Goal: Task Accomplishment & Management: Manage account settings

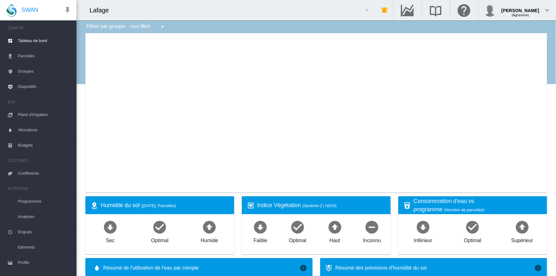
select select "**********"
type input "**********"
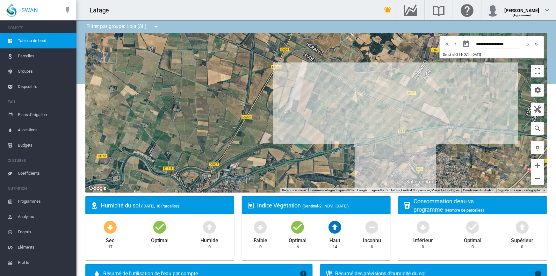
click at [452, 44] on md-icon "icon-chevron-left" at bounding box center [455, 44] width 7 height 8
click at [525, 45] on md-icon "icon-chevron-right" at bounding box center [528, 44] width 7 height 8
type input "**********"
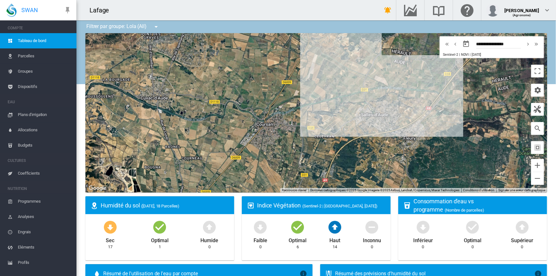
drag, startPoint x: 287, startPoint y: 115, endPoint x: 369, endPoint y: 55, distance: 102.0
click at [369, 55] on div "Pour naviguer, appuyez sur les touches fléchées." at bounding box center [316, 112] width 462 height 159
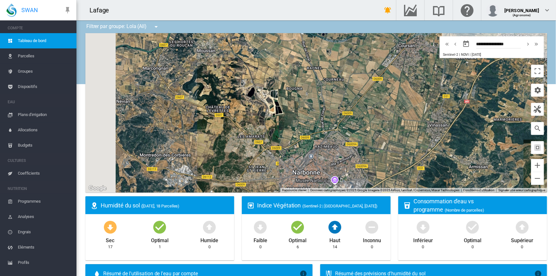
drag, startPoint x: 315, startPoint y: 105, endPoint x: 368, endPoint y: 79, distance: 58.9
click at [368, 79] on div "Pour naviguer, appuyez sur les touches fléchées." at bounding box center [316, 112] width 462 height 159
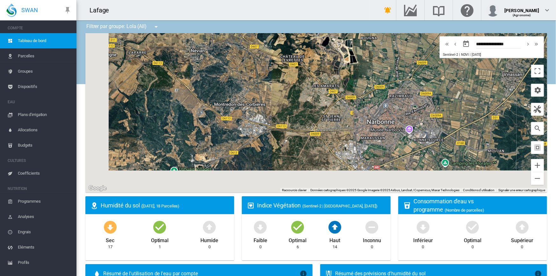
drag, startPoint x: 308, startPoint y: 108, endPoint x: 384, endPoint y: 56, distance: 92.1
click at [384, 56] on div "Pour naviguer, appuyez sur les touches fléchées." at bounding box center [316, 112] width 462 height 159
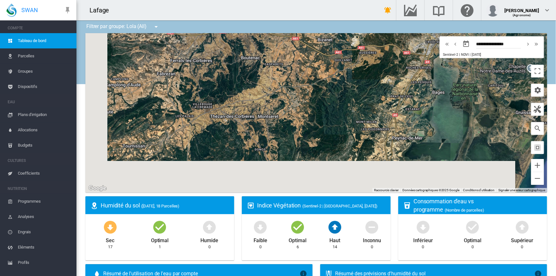
drag, startPoint x: 300, startPoint y: 133, endPoint x: 357, endPoint y: 62, distance: 91.6
click at [357, 62] on div "Pour naviguer, appuyez sur les touches fléchées." at bounding box center [316, 112] width 462 height 159
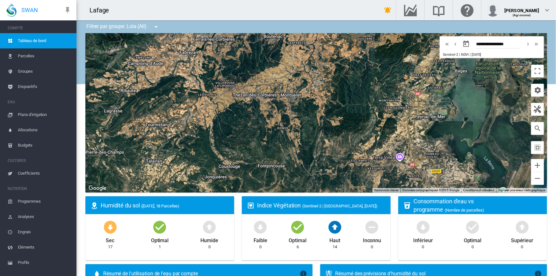
drag, startPoint x: 303, startPoint y: 121, endPoint x: 325, endPoint y: 103, distance: 28.6
click at [325, 103] on div "Pour naviguer, appuyez sur les touches fléchées." at bounding box center [316, 112] width 462 height 159
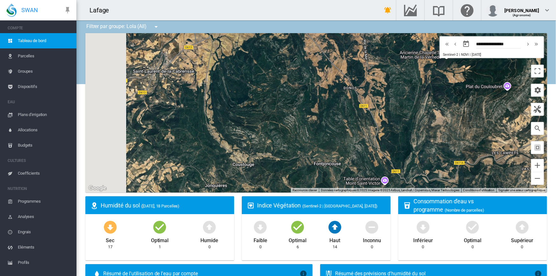
drag, startPoint x: 261, startPoint y: 113, endPoint x: 360, endPoint y: 62, distance: 111.6
click at [360, 62] on div "Pour naviguer, appuyez sur les touches fléchées." at bounding box center [316, 112] width 462 height 159
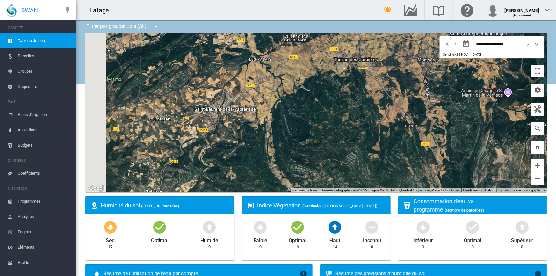
drag, startPoint x: 280, startPoint y: 81, endPoint x: 336, endPoint y: 120, distance: 68.4
click at [336, 120] on div "Pour naviguer, appuyez sur les touches fléchées." at bounding box center [316, 112] width 462 height 159
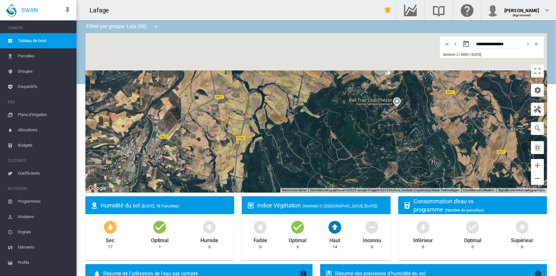
drag, startPoint x: 283, startPoint y: 98, endPoint x: 313, endPoint y: 146, distance: 56.7
click at [313, 146] on div "Pour naviguer, appuyez sur les touches fléchées." at bounding box center [316, 112] width 462 height 159
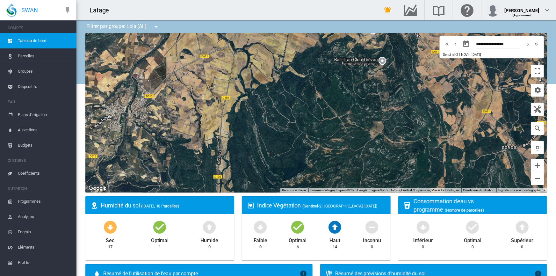
drag, startPoint x: 302, startPoint y: 124, endPoint x: 284, endPoint y: 101, distance: 28.8
click at [284, 101] on div "Pour naviguer, appuyez sur les touches fléchées." at bounding box center [316, 112] width 462 height 159
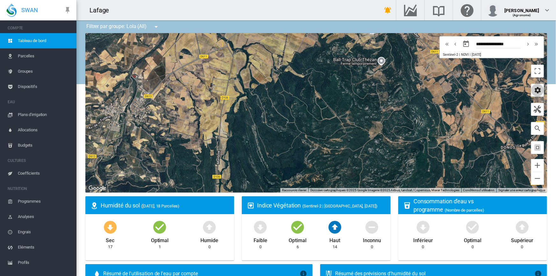
click at [534, 92] on md-icon "icon-cog" at bounding box center [538, 90] width 8 height 8
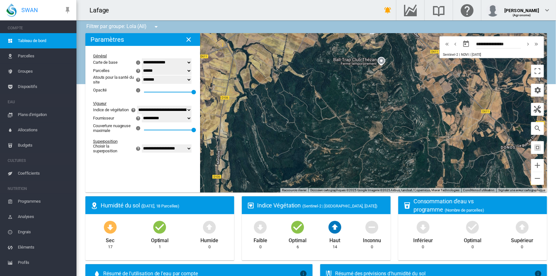
click at [163, 151] on select "**********" at bounding box center [167, 148] width 50 height 8
select select "********"
click at [142, 149] on select "**********" at bounding box center [167, 148] width 50 height 8
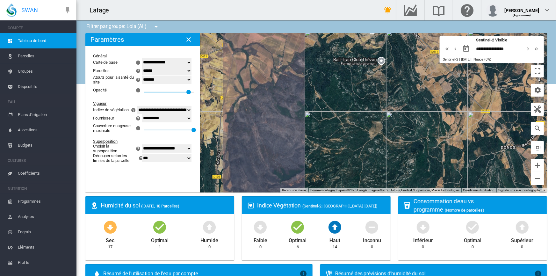
click at [452, 50] on md-icon "icon-chevron-left" at bounding box center [455, 49] width 7 height 8
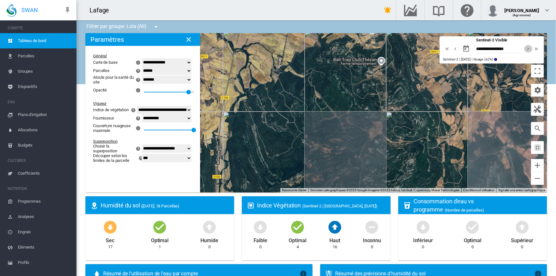
click at [525, 50] on md-icon "icon-chevron-right" at bounding box center [528, 49] width 7 height 8
type input "**********"
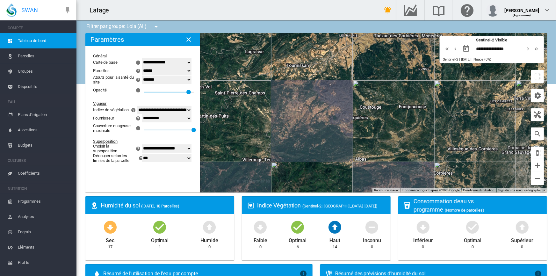
drag, startPoint x: 323, startPoint y: 146, endPoint x: 271, endPoint y: 120, distance: 58.0
click at [271, 120] on div "Pour naviguer, appuyez sur les touches fléchées." at bounding box center [316, 112] width 462 height 159
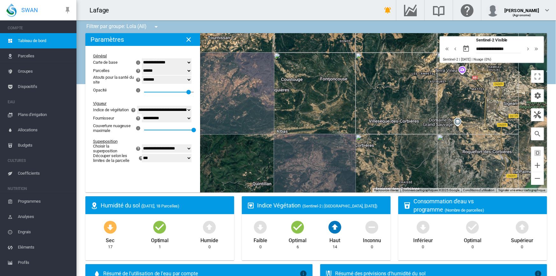
drag, startPoint x: 328, startPoint y: 138, endPoint x: 247, endPoint y: 109, distance: 85.7
click at [247, 109] on div "Pour naviguer, appuyez sur les touches fléchées." at bounding box center [316, 112] width 462 height 159
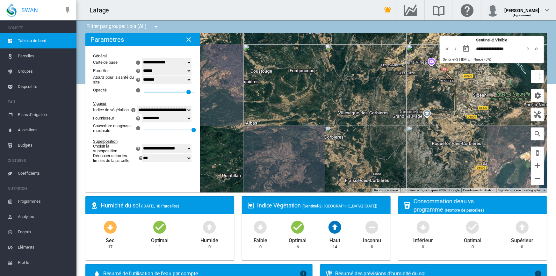
drag, startPoint x: 290, startPoint y: 123, endPoint x: 261, endPoint y: 116, distance: 29.9
click at [261, 116] on div "Pour naviguer, appuyez sur les touches fléchées." at bounding box center [316, 112] width 462 height 159
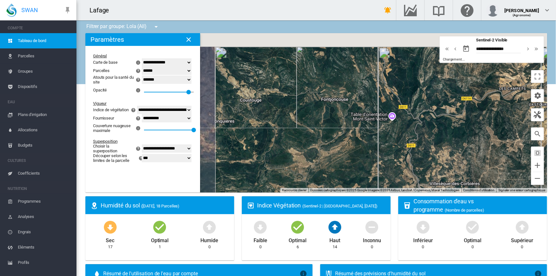
drag, startPoint x: 303, startPoint y: 84, endPoint x: 327, endPoint y: 148, distance: 68.1
click at [327, 148] on div "Pour naviguer, appuyez sur les touches fléchées." at bounding box center [316, 112] width 462 height 159
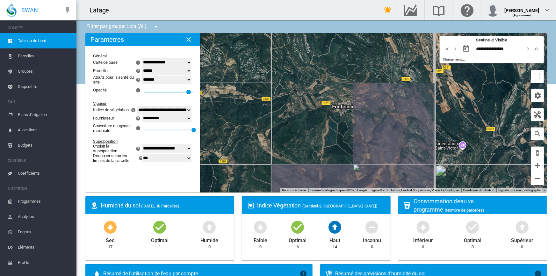
drag, startPoint x: 329, startPoint y: 110, endPoint x: 332, endPoint y: 156, distance: 45.7
click at [332, 156] on div "Pour naviguer, appuyez sur les touches fléchées." at bounding box center [316, 112] width 462 height 159
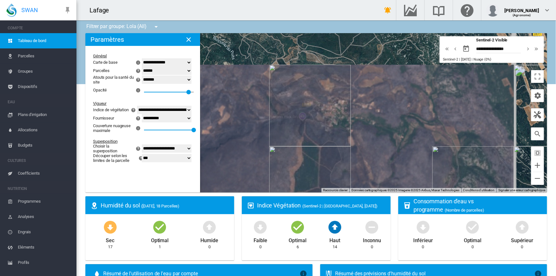
drag, startPoint x: 347, startPoint y: 128, endPoint x: 342, endPoint y: 140, distance: 12.9
click at [342, 140] on div "Pour naviguer, appuyez sur les touches fléchées." at bounding box center [316, 112] width 462 height 159
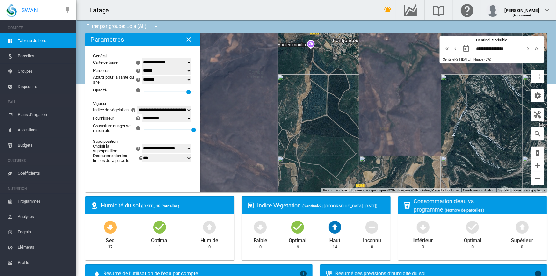
drag, startPoint x: 343, startPoint y: 136, endPoint x: 351, endPoint y: 83, distance: 53.7
click at [351, 83] on div "Pour naviguer, appuyez sur les touches fléchées." at bounding box center [316, 112] width 462 height 159
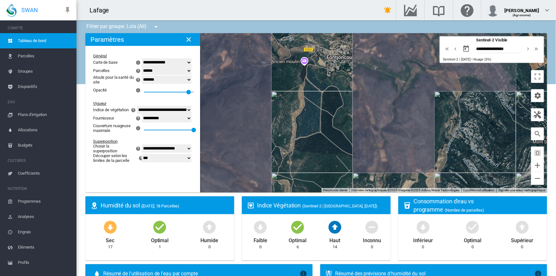
drag, startPoint x: 350, startPoint y: 84, endPoint x: 343, endPoint y: 101, distance: 18.1
click at [343, 101] on div "Pour naviguer, appuyez sur les touches fléchées." at bounding box center [316, 112] width 462 height 159
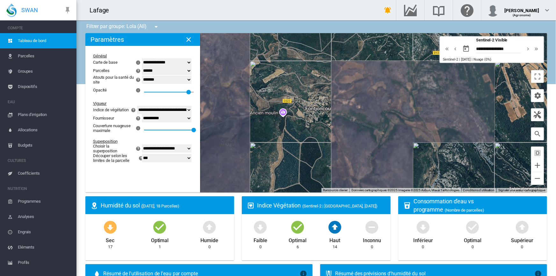
drag, startPoint x: 328, startPoint y: 123, endPoint x: 315, endPoint y: 148, distance: 27.8
click at [315, 148] on div "Pour naviguer, appuyez sur les touches fléchées." at bounding box center [316, 112] width 462 height 159
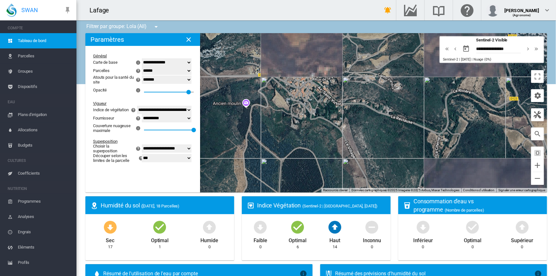
drag, startPoint x: 309, startPoint y: 131, endPoint x: 314, endPoint y: 149, distance: 18.9
click at [314, 149] on div "Pour naviguer, appuyez sur les touches fléchées." at bounding box center [316, 112] width 462 height 159
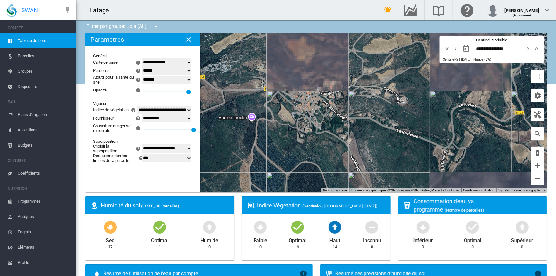
drag, startPoint x: 300, startPoint y: 131, endPoint x: 306, endPoint y: 146, distance: 16.0
click at [306, 146] on div "Pour naviguer, appuyez sur les touches fléchées." at bounding box center [316, 112] width 462 height 159
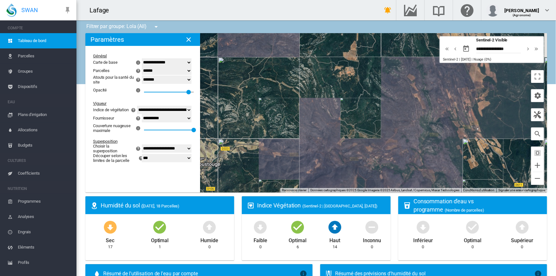
drag, startPoint x: 298, startPoint y: 128, endPoint x: 361, endPoint y: 157, distance: 69.5
click at [361, 157] on div "Pour naviguer, appuyez sur les touches fléchées." at bounding box center [316, 112] width 462 height 159
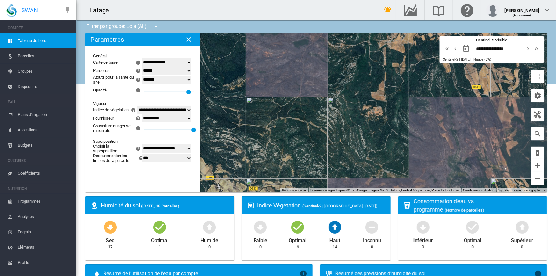
drag, startPoint x: 319, startPoint y: 117, endPoint x: 347, endPoint y: 160, distance: 51.1
click at [347, 160] on div "Pour naviguer, appuyez sur les touches fléchées." at bounding box center [316, 112] width 462 height 159
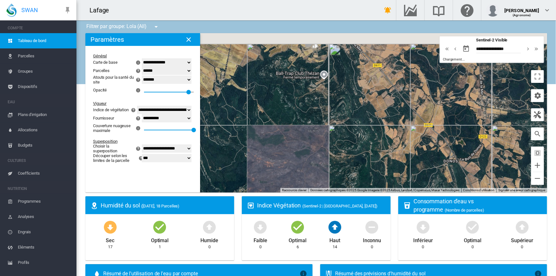
drag, startPoint x: 349, startPoint y: 69, endPoint x: 326, endPoint y: 181, distance: 113.5
click at [326, 181] on div "Pour naviguer, appuyez sur les touches fléchées." at bounding box center [316, 112] width 462 height 159
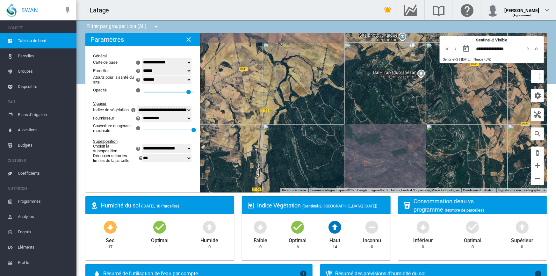
drag, startPoint x: 283, startPoint y: 148, endPoint x: 386, endPoint y: 133, distance: 103.7
click at [386, 133] on div "Pour naviguer, appuyez sur les touches fléchées." at bounding box center [316, 112] width 462 height 159
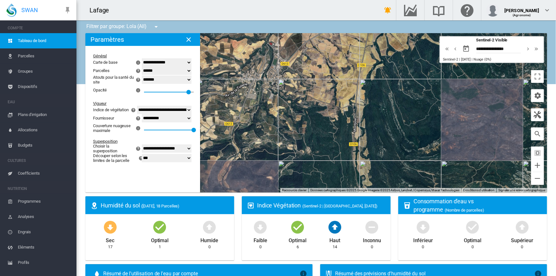
drag, startPoint x: 363, startPoint y: 139, endPoint x: 428, endPoint y: 105, distance: 74.1
click at [440, 99] on div "Pour naviguer, appuyez sur les touches fléchées." at bounding box center [316, 112] width 462 height 159
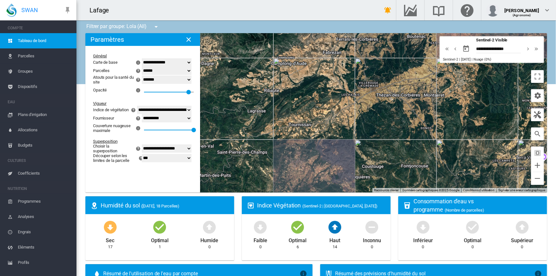
drag, startPoint x: 397, startPoint y: 134, endPoint x: 355, endPoint y: 138, distance: 41.7
click at [355, 138] on div "Pour naviguer, appuyez sur les touches fléchées." at bounding box center [316, 112] width 462 height 159
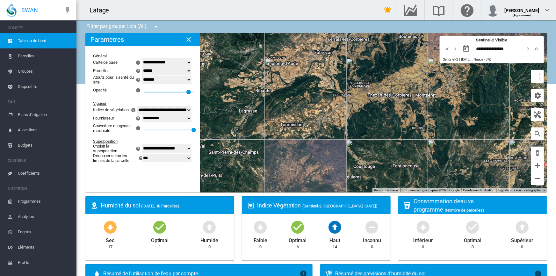
drag, startPoint x: 425, startPoint y: 162, endPoint x: 415, endPoint y: 162, distance: 9.6
click at [415, 162] on div "Pour naviguer, appuyez sur les touches fléchées." at bounding box center [316, 112] width 462 height 159
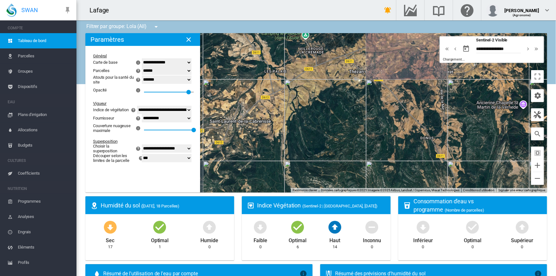
drag, startPoint x: 396, startPoint y: 134, endPoint x: 398, endPoint y: 156, distance: 22.4
click at [398, 156] on div "Pour naviguer, appuyez sur les touches fléchées." at bounding box center [316, 112] width 462 height 159
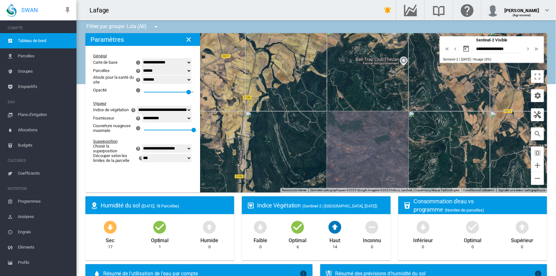
drag, startPoint x: 406, startPoint y: 166, endPoint x: 452, endPoint y: 97, distance: 82.8
click at [452, 97] on div "Pour naviguer, appuyez sur les touches fléchées." at bounding box center [316, 112] width 462 height 159
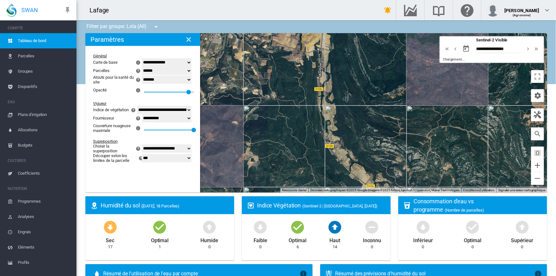
drag, startPoint x: 373, startPoint y: 153, endPoint x: 449, endPoint y: 71, distance: 111.4
click at [449, 71] on div "Pour naviguer, appuyez sur les touches fléchées." at bounding box center [316, 112] width 462 height 159
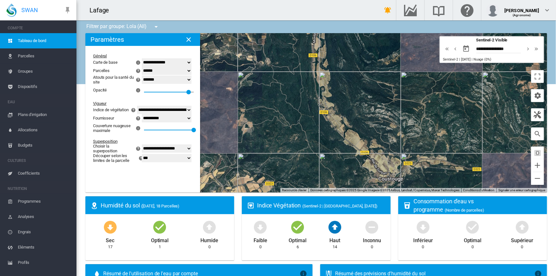
drag, startPoint x: 414, startPoint y: 161, endPoint x: 407, endPoint y: 128, distance: 33.6
click at [407, 128] on div "Pour naviguer, appuyez sur les touches fléchées." at bounding box center [316, 112] width 462 height 159
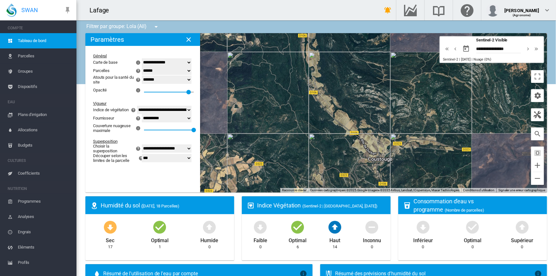
drag, startPoint x: 411, startPoint y: 173, endPoint x: 400, endPoint y: 158, distance: 18.9
click at [400, 158] on div "Pour naviguer, appuyez sur les touches fléchées." at bounding box center [316, 112] width 462 height 159
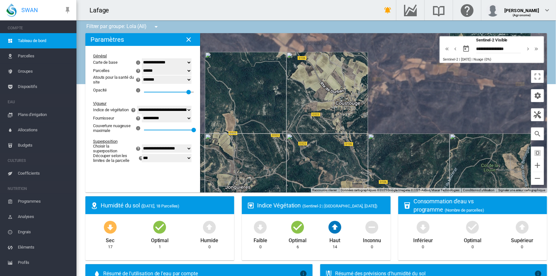
drag, startPoint x: 405, startPoint y: 160, endPoint x: 400, endPoint y: 115, distance: 45.5
click at [400, 115] on div "Pour naviguer, appuyez sur les touches fléchées." at bounding box center [316, 112] width 462 height 159
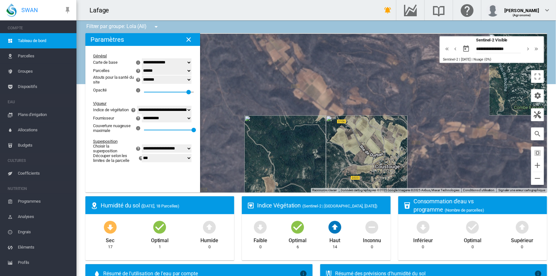
drag, startPoint x: 398, startPoint y: 125, endPoint x: 438, endPoint y: 188, distance: 74.7
click at [438, 188] on div "Pour naviguer, appuyez sur les touches fléchées. Indices de santé du site - × N…" at bounding box center [316, 112] width 462 height 159
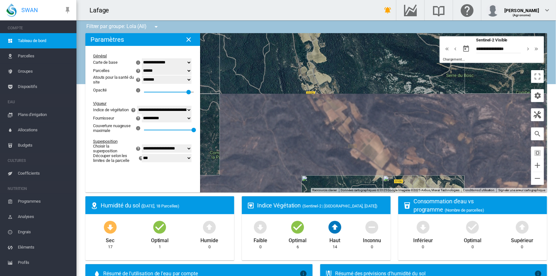
drag, startPoint x: 415, startPoint y: 154, endPoint x: 446, endPoint y: 183, distance: 42.4
click at [446, 183] on div "Pour naviguer, appuyez sur les touches fléchées." at bounding box center [316, 112] width 462 height 159
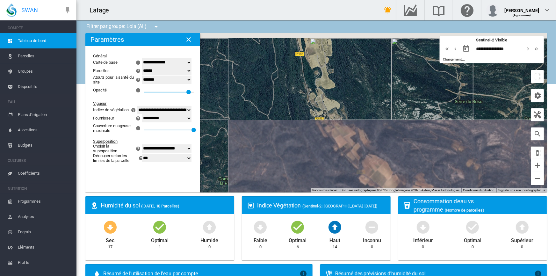
drag, startPoint x: 405, startPoint y: 135, endPoint x: 414, endPoint y: 160, distance: 26.5
click at [414, 160] on div "Pour naviguer, appuyez sur les touches fléchées." at bounding box center [316, 112] width 462 height 159
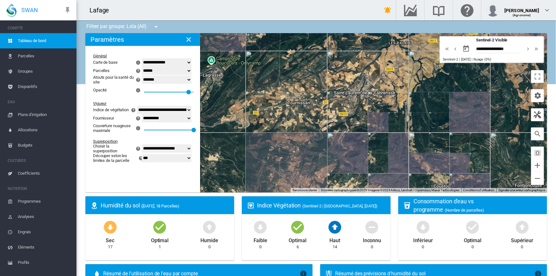
drag, startPoint x: 413, startPoint y: 155, endPoint x: 435, endPoint y: 162, distance: 23.2
click at [436, 162] on div "Pour naviguer, appuyez sur les touches fléchées." at bounding box center [316, 112] width 462 height 159
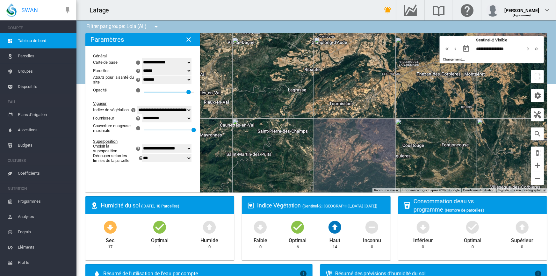
drag, startPoint x: 463, startPoint y: 164, endPoint x: 434, endPoint y: 134, distance: 41.7
click at [434, 134] on div "Pour naviguer, appuyez sur les touches fléchées." at bounding box center [316, 112] width 462 height 159
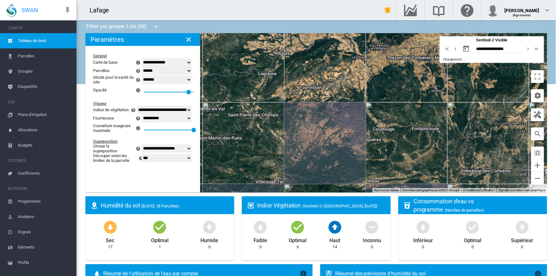
drag, startPoint x: 474, startPoint y: 153, endPoint x: 444, endPoint y: 136, distance: 34.5
click at [444, 136] on div "Pour naviguer, appuyez sur les touches fléchées." at bounding box center [316, 112] width 462 height 159
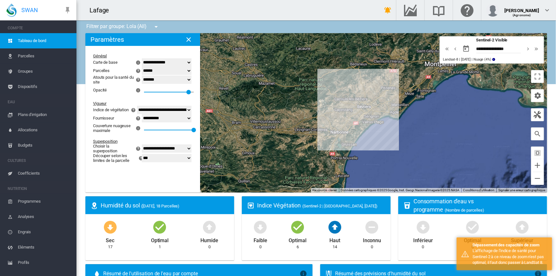
drag, startPoint x: 445, startPoint y: 97, endPoint x: 328, endPoint y: 134, distance: 123.1
click at [328, 134] on div "Pour naviguer, appuyez sur les touches fléchées." at bounding box center [316, 112] width 462 height 159
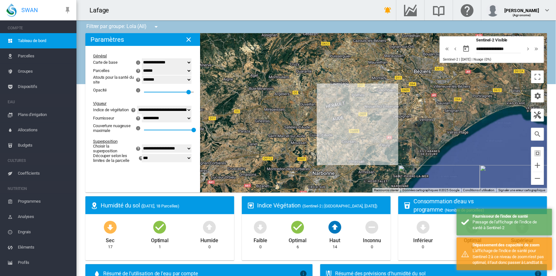
click at [190, 153] on select "**********" at bounding box center [167, 148] width 50 height 8
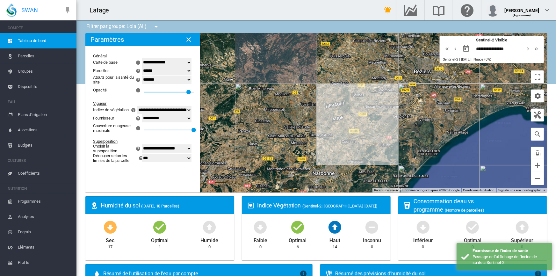
click at [142, 149] on select "**********" at bounding box center [167, 148] width 50 height 8
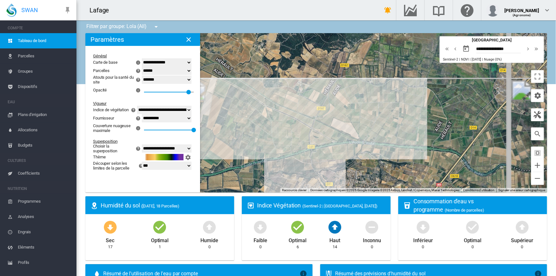
drag, startPoint x: 366, startPoint y: 128, endPoint x: 400, endPoint y: 64, distance: 71.9
click at [400, 64] on div "Pour naviguer, appuyez sur les touches fléchées." at bounding box center [316, 112] width 462 height 159
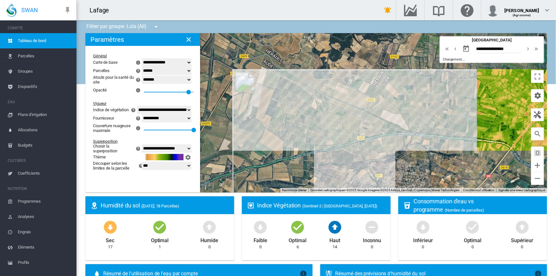
drag, startPoint x: 385, startPoint y: 149, endPoint x: 404, endPoint y: 148, distance: 19.1
click at [404, 148] on div "Pour naviguer, appuyez sur les touches fléchées." at bounding box center [316, 112] width 462 height 159
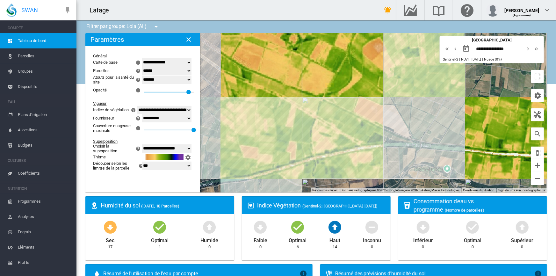
drag, startPoint x: 392, startPoint y: 131, endPoint x: 442, endPoint y: 133, distance: 49.1
click at [442, 133] on div "Pour naviguer, appuyez sur les touches fléchées." at bounding box center [316, 112] width 462 height 159
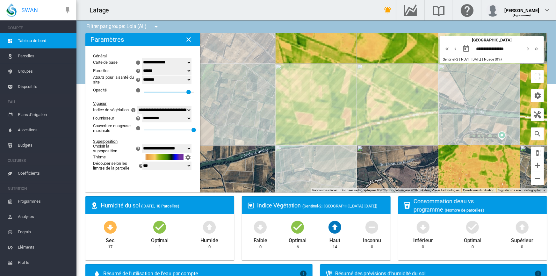
drag, startPoint x: 393, startPoint y: 144, endPoint x: 449, endPoint y: 111, distance: 64.8
click at [449, 111] on div "Pour naviguer, appuyez sur les touches fléchées." at bounding box center [316, 112] width 462 height 159
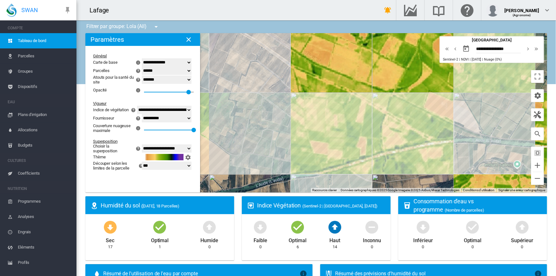
drag, startPoint x: 364, startPoint y: 110, endPoint x: 380, endPoint y: 140, distance: 33.9
click at [380, 140] on div "Pour naviguer, appuyez sur les touches fléchées." at bounding box center [316, 112] width 462 height 159
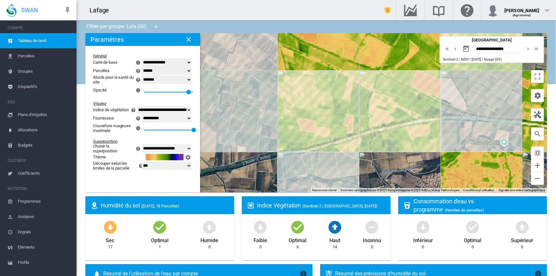
drag, startPoint x: 367, startPoint y: 150, endPoint x: 354, endPoint y: 128, distance: 25.9
click at [354, 128] on div "Pour naviguer, appuyez sur les touches fléchées." at bounding box center [316, 112] width 462 height 159
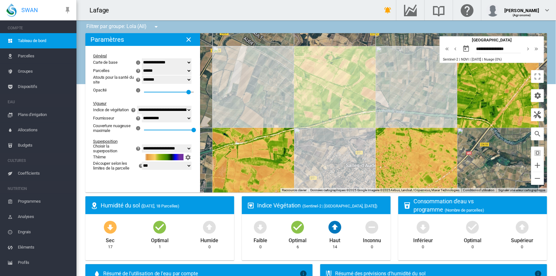
drag, startPoint x: 363, startPoint y: 150, endPoint x: 339, endPoint y: 137, distance: 26.5
click at [339, 137] on div "Pour naviguer, appuyez sur les touches fléchées." at bounding box center [316, 112] width 462 height 159
click at [188, 153] on select "**********" at bounding box center [167, 148] width 50 height 8
select select "********"
click at [142, 149] on select "**********" at bounding box center [167, 148] width 50 height 8
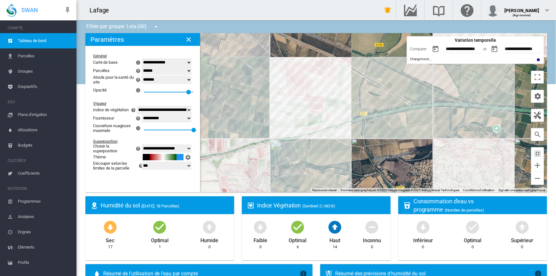
drag, startPoint x: 358, startPoint y: 121, endPoint x: 407, endPoint y: 137, distance: 51.5
click at [407, 137] on div "Pour naviguer, appuyez sur les touches fléchées." at bounding box center [316, 112] width 462 height 159
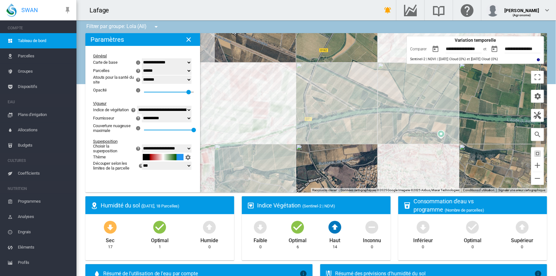
drag, startPoint x: 400, startPoint y: 137, endPoint x: 342, endPoint y: 142, distance: 58.2
click at [343, 143] on div "Pour naviguer, appuyez sur les touches fléchées." at bounding box center [316, 112] width 462 height 159
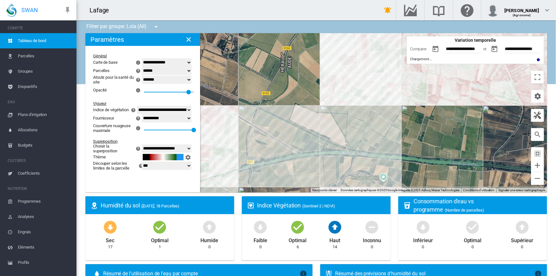
drag, startPoint x: 398, startPoint y: 103, endPoint x: 342, endPoint y: 146, distance: 70.7
click at [342, 146] on div "Pour naviguer, appuyez sur les touches fléchées." at bounding box center [316, 112] width 462 height 159
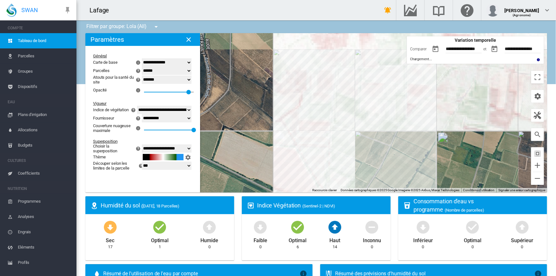
drag, startPoint x: 337, startPoint y: 76, endPoint x: 323, endPoint y: 131, distance: 57.3
click at [323, 131] on div "Pour naviguer, appuyez sur les touches fléchées." at bounding box center [316, 112] width 462 height 159
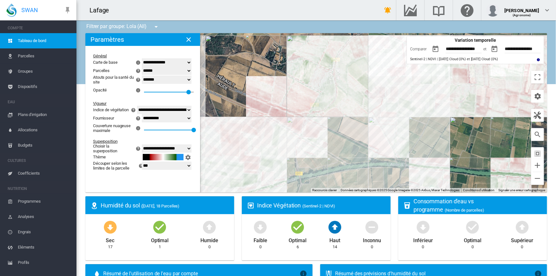
drag, startPoint x: 310, startPoint y: 140, endPoint x: 387, endPoint y: 125, distance: 79.2
click at [387, 125] on div "Pour naviguer, appuyez sur les touches fléchées." at bounding box center [316, 112] width 462 height 159
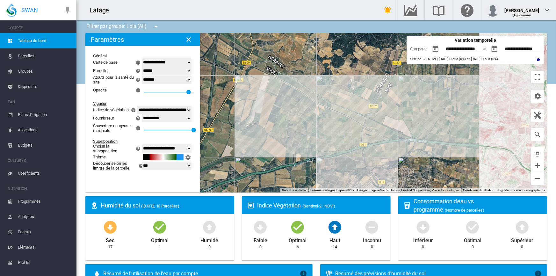
drag, startPoint x: 367, startPoint y: 129, endPoint x: 389, endPoint y: 125, distance: 22.3
click at [389, 125] on div "Pour naviguer, appuyez sur les touches fléchées." at bounding box center [316, 112] width 462 height 159
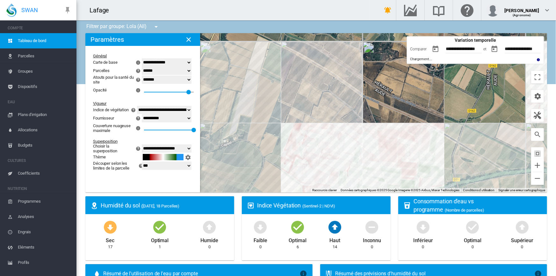
drag, startPoint x: 299, startPoint y: 106, endPoint x: 337, endPoint y: 96, distance: 39.4
click at [337, 96] on div "Pour naviguer, appuyez sur les touches fléchées." at bounding box center [316, 112] width 462 height 159
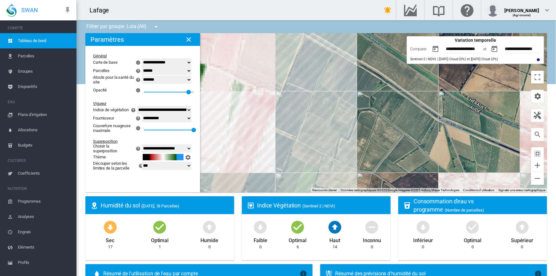
drag, startPoint x: 325, startPoint y: 99, endPoint x: 354, endPoint y: 130, distance: 43.1
click at [354, 130] on div "Pour naviguer, appuyez sur les touches fléchées." at bounding box center [316, 112] width 462 height 159
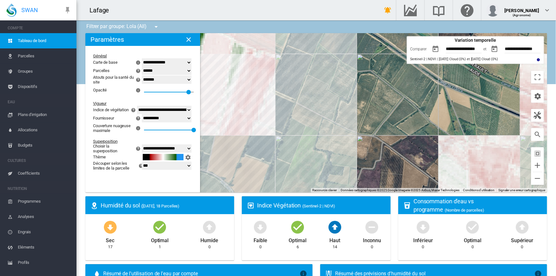
drag, startPoint x: 334, startPoint y: 133, endPoint x: 335, endPoint y: 96, distance: 37.6
click at [335, 96] on div "Pour naviguer, appuyez sur les touches fléchées." at bounding box center [316, 112] width 462 height 159
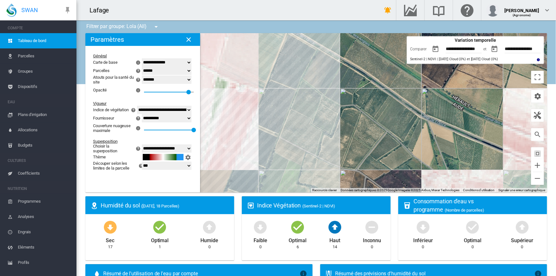
drag, startPoint x: 355, startPoint y: 91, endPoint x: 337, endPoint y: 128, distance: 41.1
click at [337, 128] on div "Pour naviguer, appuyez sur les touches fléchées." at bounding box center [316, 112] width 462 height 159
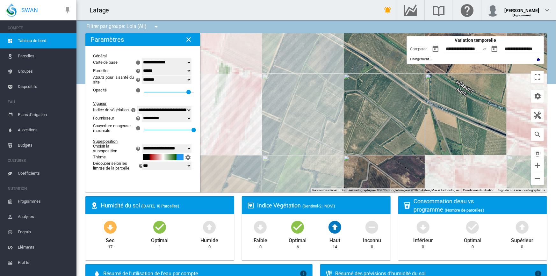
drag, startPoint x: 307, startPoint y: 153, endPoint x: 310, endPoint y: 137, distance: 15.9
click at [310, 137] on div "Pour naviguer, appuyez sur les touches fléchées." at bounding box center [316, 112] width 462 height 159
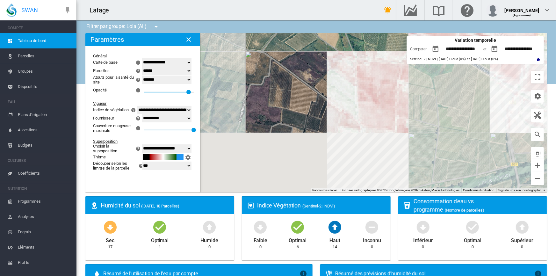
drag, startPoint x: 386, startPoint y: 137, endPoint x: 296, endPoint y: 38, distance: 134.2
click at [296, 38] on div "Pour naviguer, appuyez sur les touches fléchées." at bounding box center [316, 112] width 462 height 159
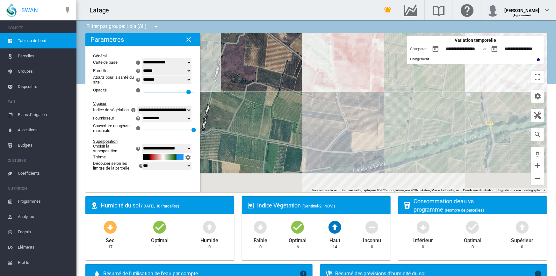
drag, startPoint x: 283, startPoint y: 85, endPoint x: 277, endPoint y: 76, distance: 11.2
click at [277, 76] on div "Pour naviguer, appuyez sur les touches fléchées." at bounding box center [316, 112] width 462 height 159
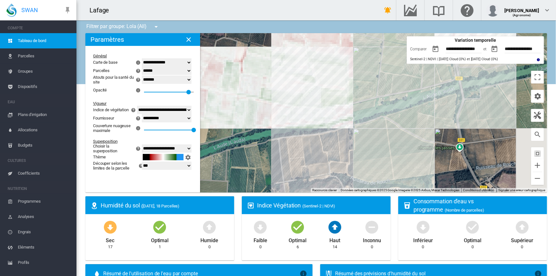
drag, startPoint x: 288, startPoint y: 124, endPoint x: 259, endPoint y: 80, distance: 53.1
click at [259, 80] on div "Pour naviguer, appuyez sur les touches fléchées." at bounding box center [316, 112] width 462 height 159
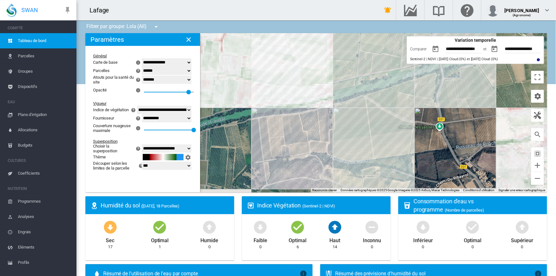
drag, startPoint x: 261, startPoint y: 124, endPoint x: 241, endPoint y: 105, distance: 27.5
click at [241, 105] on div "Pour naviguer, appuyez sur les touches fléchées." at bounding box center [316, 112] width 462 height 159
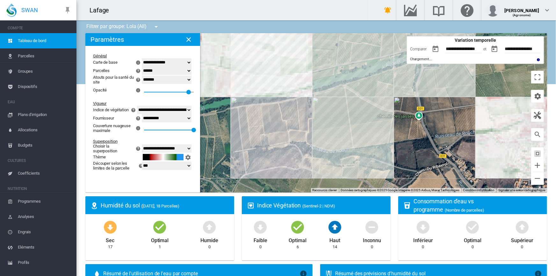
drag, startPoint x: 281, startPoint y: 129, endPoint x: 259, endPoint y: 118, distance: 24.8
click at [259, 118] on div "Pour naviguer, appuyez sur les touches fléchées." at bounding box center [316, 112] width 462 height 159
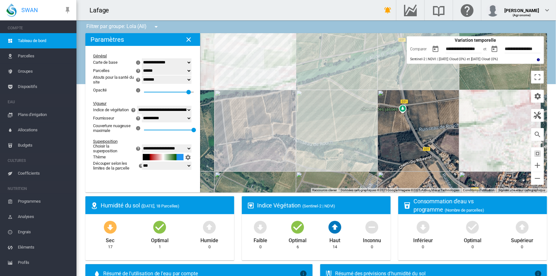
drag, startPoint x: 276, startPoint y: 149, endPoint x: 258, endPoint y: 141, distance: 19.7
click at [258, 141] on div "Pour naviguer, appuyez sur les touches fléchées." at bounding box center [316, 112] width 462 height 159
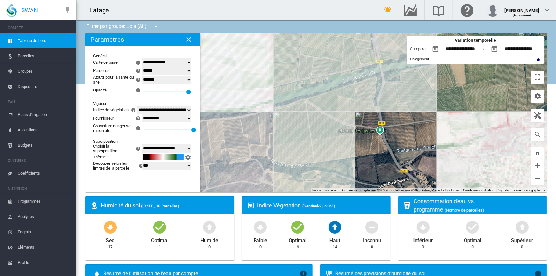
drag, startPoint x: 284, startPoint y: 108, endPoint x: 261, endPoint y: 131, distance: 32.0
click at [261, 131] on div "Pour naviguer, appuyez sur les touches fléchées." at bounding box center [316, 112] width 462 height 159
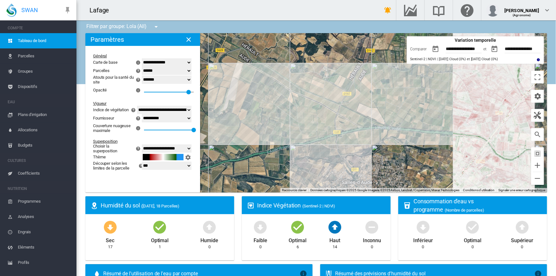
drag, startPoint x: 326, startPoint y: 124, endPoint x: 377, endPoint y: 143, distance: 54.8
click at [377, 144] on div "Pour naviguer, appuyez sur les touches fléchées." at bounding box center [316, 112] width 462 height 159
click at [431, 48] on button "button" at bounding box center [435, 49] width 13 height 13
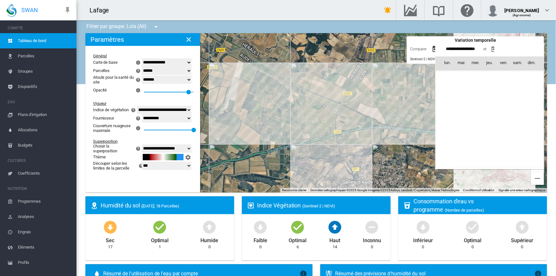
scroll to position [147493, 0]
click at [491, 147] on span "31" at bounding box center [490, 146] width 13 height 13
type input "**********"
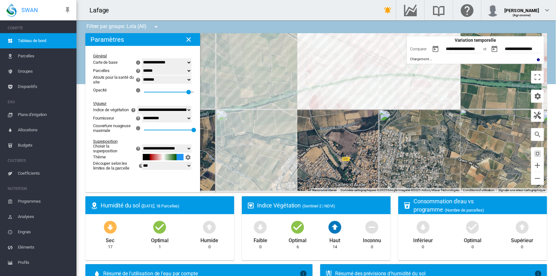
drag, startPoint x: 353, startPoint y: 141, endPoint x: 353, endPoint y: 105, distance: 36.0
click at [353, 105] on div "Pour naviguer, appuyez sur les touches fléchées." at bounding box center [316, 112] width 462 height 159
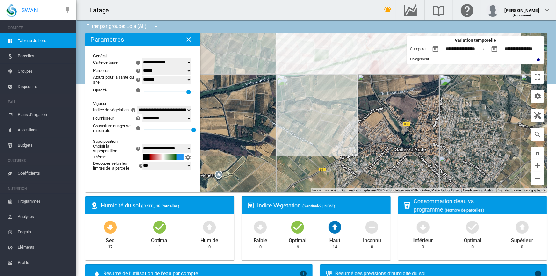
drag, startPoint x: 276, startPoint y: 137, endPoint x: 339, endPoint y: 100, distance: 73.7
click at [339, 100] on div "Pour naviguer, appuyez sur les touches fléchées." at bounding box center [316, 112] width 462 height 159
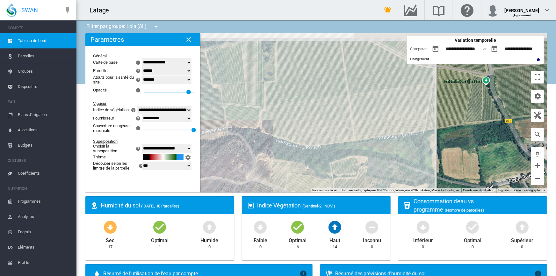
drag, startPoint x: 328, startPoint y: 93, endPoint x: 361, endPoint y: 182, distance: 94.8
click at [361, 182] on div "Pour naviguer, appuyez sur les touches fléchées." at bounding box center [316, 112] width 462 height 159
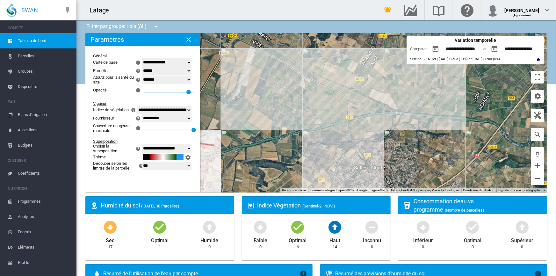
drag, startPoint x: 357, startPoint y: 141, endPoint x: 321, endPoint y: 143, distance: 35.5
click at [322, 143] on div "Pour naviguer, appuyez sur les touches fléchées." at bounding box center [316, 112] width 462 height 159
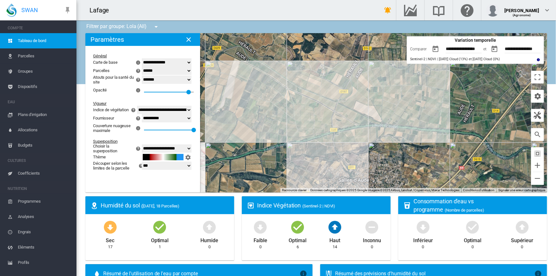
drag, startPoint x: 382, startPoint y: 99, endPoint x: 366, endPoint y: 112, distance: 20.2
click at [366, 112] on div "Pour naviguer, appuyez sur les touches fléchées." at bounding box center [316, 112] width 462 height 159
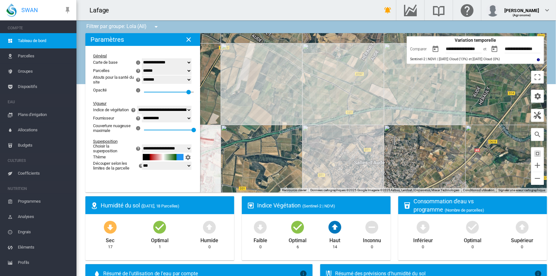
drag, startPoint x: 372, startPoint y: 149, endPoint x: 387, endPoint y: 131, distance: 24.0
click at [387, 131] on div "Pour naviguer, appuyez sur les touches fléchées." at bounding box center [316, 112] width 462 height 159
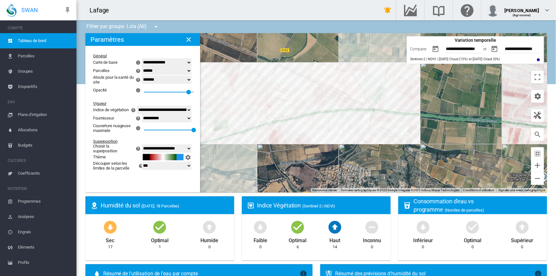
drag, startPoint x: 386, startPoint y: 130, endPoint x: 344, endPoint y: 155, distance: 48.5
click at [344, 155] on div "Pour naviguer, appuyez sur les touches fléchées." at bounding box center [316, 112] width 462 height 159
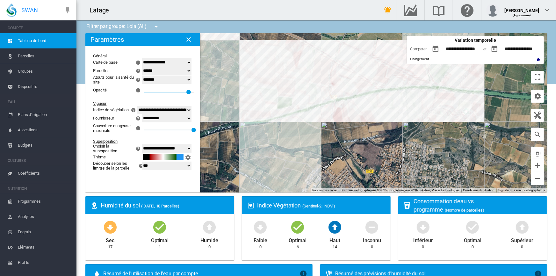
drag, startPoint x: 278, startPoint y: 171, endPoint x: 344, endPoint y: 147, distance: 70.2
click at [344, 147] on div "Pour naviguer, appuyez sur les touches fléchées." at bounding box center [316, 112] width 462 height 159
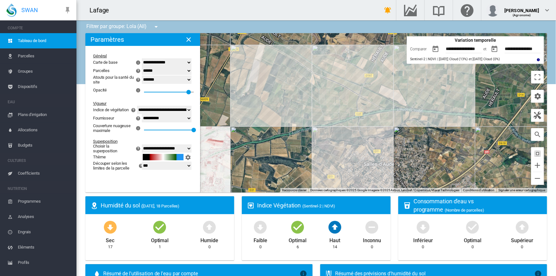
drag, startPoint x: 332, startPoint y: 146, endPoint x: 354, endPoint y: 137, distance: 23.1
click at [359, 139] on div "Pour naviguer, appuyez sur les touches fléchées." at bounding box center [316, 112] width 462 height 159
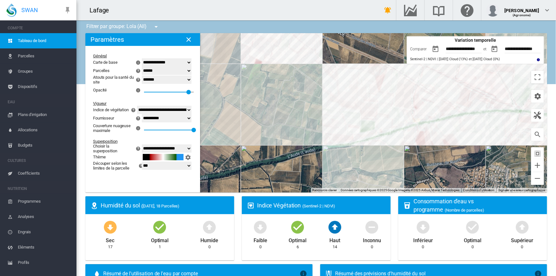
drag, startPoint x: 286, startPoint y: 99, endPoint x: 282, endPoint y: 110, distance: 11.7
click at [282, 110] on div "Pour naviguer, appuyez sur les touches fléchées." at bounding box center [316, 112] width 462 height 159
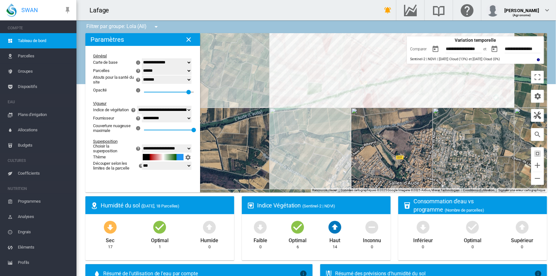
drag, startPoint x: 354, startPoint y: 175, endPoint x: 300, endPoint y: 136, distance: 66.4
click at [300, 136] on div "Pour naviguer, appuyez sur les touches fléchées." at bounding box center [316, 112] width 462 height 159
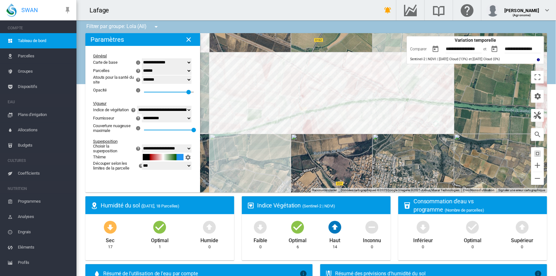
drag, startPoint x: 380, startPoint y: 94, endPoint x: 328, endPoint y: 126, distance: 60.4
click at [328, 126] on div "Pour naviguer, appuyez sur les touches fléchées." at bounding box center [316, 112] width 462 height 159
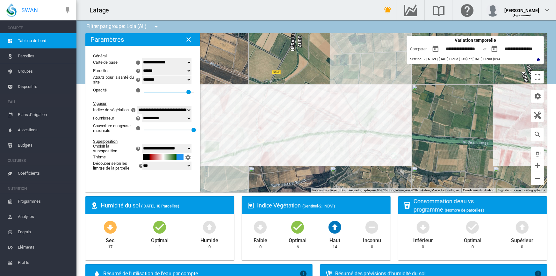
drag, startPoint x: 324, startPoint y: 123, endPoint x: 281, endPoint y: 157, distance: 54.0
click at [281, 157] on div "Pour naviguer, appuyez sur les touches fléchées." at bounding box center [316, 112] width 462 height 159
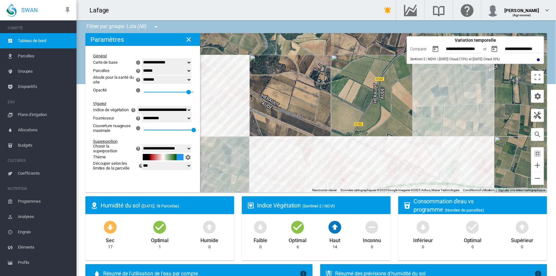
drag, startPoint x: 300, startPoint y: 114, endPoint x: 383, endPoint y: 167, distance: 98.2
click at [383, 167] on div "Pour naviguer, appuyez sur les touches fléchées." at bounding box center [316, 112] width 462 height 159
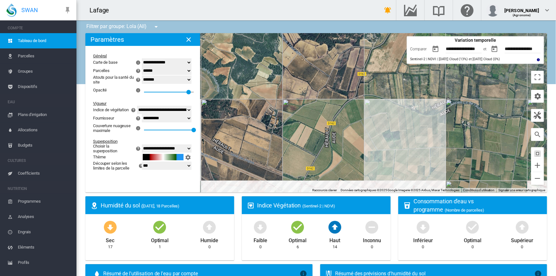
drag, startPoint x: 380, startPoint y: 167, endPoint x: 332, endPoint y: 210, distance: 65.5
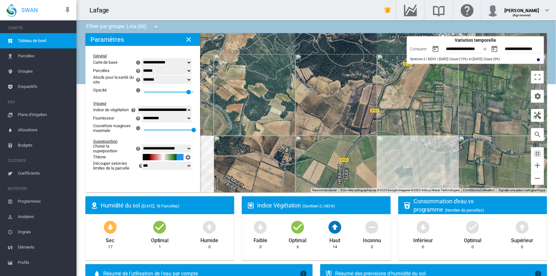
drag, startPoint x: 325, startPoint y: 127, endPoint x: 338, endPoint y: 164, distance: 39.4
click at [338, 164] on div "Pour naviguer, appuyez sur les touches fléchées." at bounding box center [316, 112] width 462 height 159
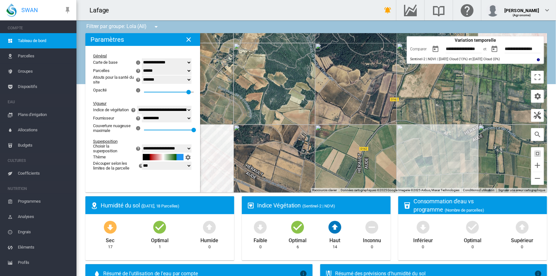
drag, startPoint x: 335, startPoint y: 134, endPoint x: 355, endPoint y: 123, distance: 23.4
click at [355, 124] on div "Pour naviguer, appuyez sur les touches fléchées." at bounding box center [316, 112] width 462 height 159
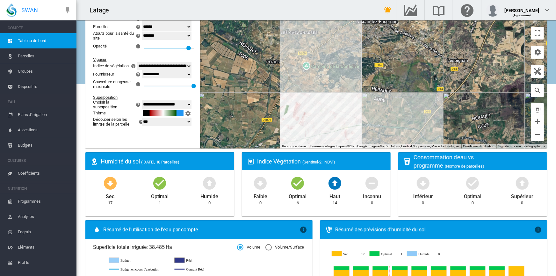
scroll to position [29, 0]
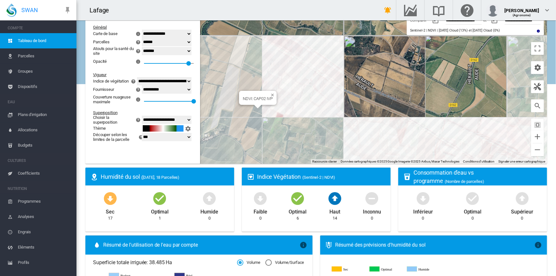
click at [260, 108] on div "Pour naviguer, appuyez sur les touches fléchées. NDVI: CAP02 IVP" at bounding box center [316, 83] width 462 height 159
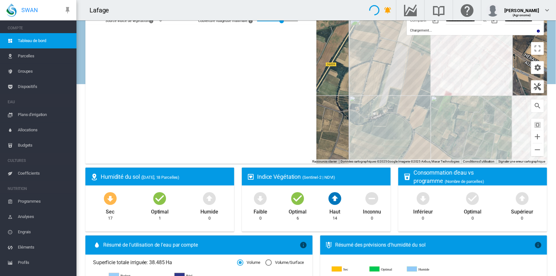
scroll to position [13, 0]
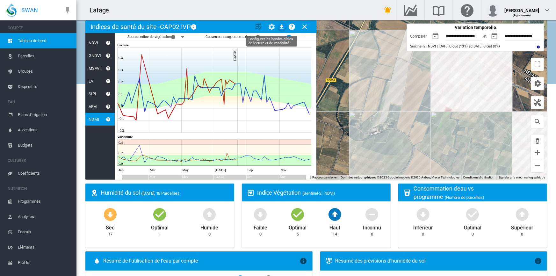
click at [271, 26] on md-icon "icon-cog" at bounding box center [272, 27] width 8 height 8
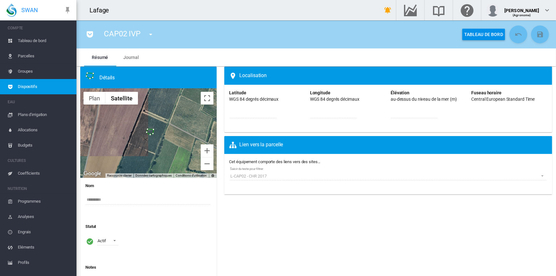
drag, startPoint x: 151, startPoint y: 127, endPoint x: 149, endPoint y: 134, distance: 7.4
click at [149, 134] on img "CAP02 IVP" at bounding box center [150, 133] width 9 height 11
type input "********"
type input "*******"
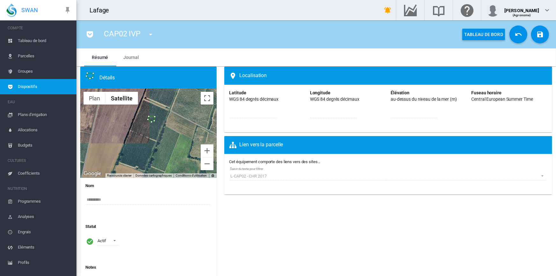
click at [166, 149] on div "Pour naviguer, appuyez sur les touches fléchées." at bounding box center [148, 133] width 136 height 89
drag, startPoint x: 148, startPoint y: 119, endPoint x: 146, endPoint y: 110, distance: 8.8
click at [146, 110] on img "CAP02 IVP" at bounding box center [149, 114] width 9 height 11
type input "********"
type input "*******"
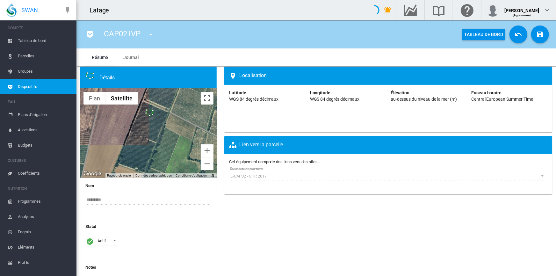
click at [149, 114] on img "CAP02 IVP" at bounding box center [149, 114] width 9 height 11
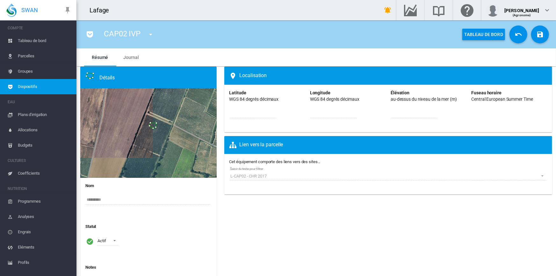
click at [149, 115] on div "Pour naviguer, appuyez sur les touches fléchées." at bounding box center [148, 133] width 136 height 89
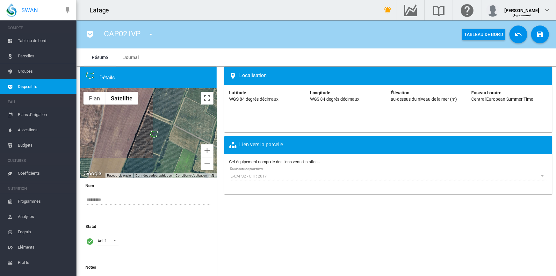
drag, startPoint x: 152, startPoint y: 128, endPoint x: 153, endPoint y: 139, distance: 10.9
click at [153, 139] on img "CAP02 IVP" at bounding box center [154, 136] width 9 height 11
type input "********"
type input "*******"
click at [159, 139] on img "CAP02 IVP" at bounding box center [155, 136] width 9 height 11
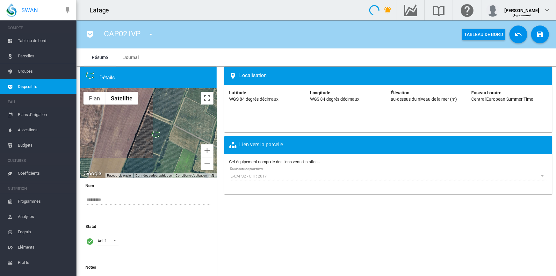
type input "********"
type input "*******"
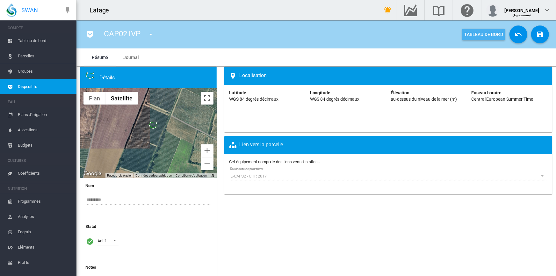
click at [483, 33] on button "Tableau de bord" at bounding box center [484, 34] width 43 height 11
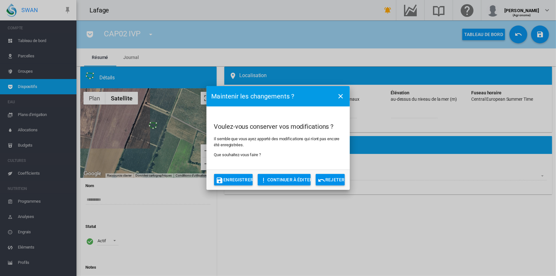
click at [327, 182] on button "Rejeter" at bounding box center [330, 179] width 29 height 11
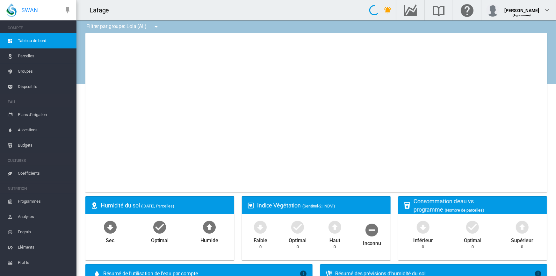
type input "**********"
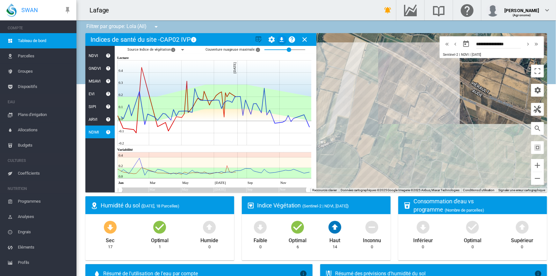
drag, startPoint x: 431, startPoint y: 131, endPoint x: 428, endPoint y: 135, distance: 5.3
click at [428, 135] on div "Pour naviguer, appuyez sur les touches fléchées." at bounding box center [316, 112] width 462 height 159
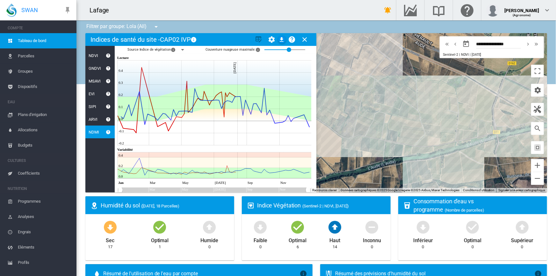
drag, startPoint x: 409, startPoint y: 152, endPoint x: 350, endPoint y: 102, distance: 77.6
click at [350, 102] on div "Pour naviguer, appuyez sur les touches fléchées." at bounding box center [316, 112] width 462 height 159
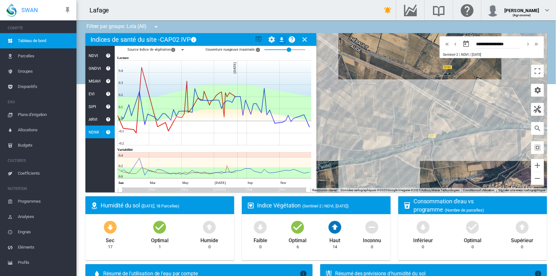
click at [313, 131] on div "Pour naviguer, appuyez sur les touches fléchées. Indices de santé du site - CAP…" at bounding box center [316, 112] width 462 height 159
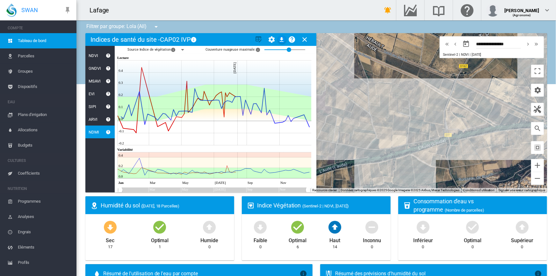
drag, startPoint x: 427, startPoint y: 119, endPoint x: 442, endPoint y: 118, distance: 15.3
click at [442, 118] on div "Pour naviguer, appuyez sur les touches fléchées." at bounding box center [316, 112] width 462 height 159
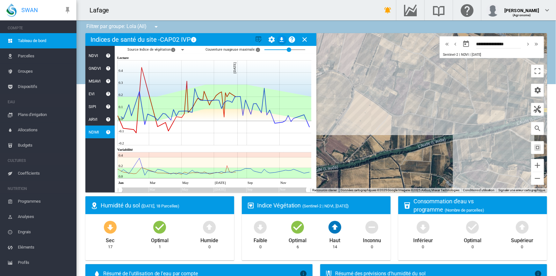
drag, startPoint x: 378, startPoint y: 134, endPoint x: 479, endPoint y: 108, distance: 103.5
click at [479, 108] on div "Pour naviguer, appuyez sur les touches fléchées." at bounding box center [316, 112] width 462 height 159
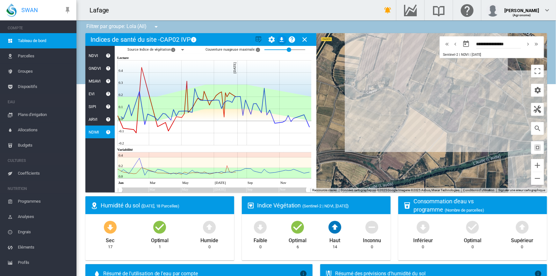
drag, startPoint x: 431, startPoint y: 125, endPoint x: 450, endPoint y: 135, distance: 20.8
click at [450, 135] on div "Pour naviguer, appuyez sur les touches fléchées." at bounding box center [316, 112] width 462 height 159
click at [112, 205] on div "Humidité du sol ([DATE], 18 Parcelles)" at bounding box center [165, 205] width 128 height 8
click at [111, 229] on md-icon "icon-arrow-down-bold-circle" at bounding box center [110, 226] width 15 height 15
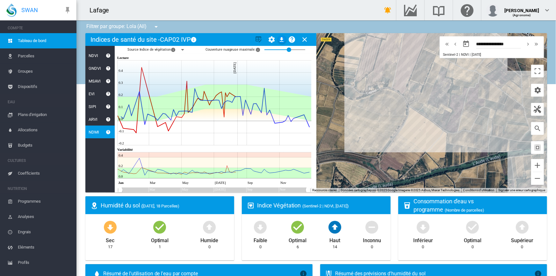
click at [111, 229] on md-icon "icon-arrow-down-bold-circle" at bounding box center [110, 226] width 15 height 15
click at [94, 207] on md-icon "icon-map-marker-radius" at bounding box center [95, 206] width 8 height 8
click at [303, 39] on md-icon "icon-close" at bounding box center [305, 40] width 8 height 8
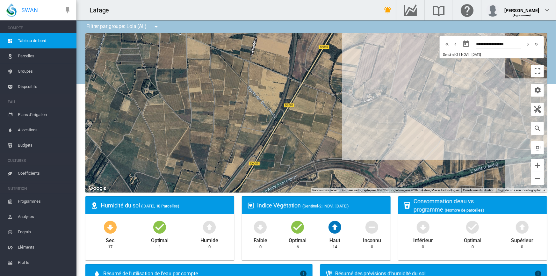
drag, startPoint x: 192, startPoint y: 117, endPoint x: 190, endPoint y: 124, distance: 7.4
click at [190, 124] on div "Pour naviguer, appuyez sur les touches fléchées." at bounding box center [316, 112] width 462 height 159
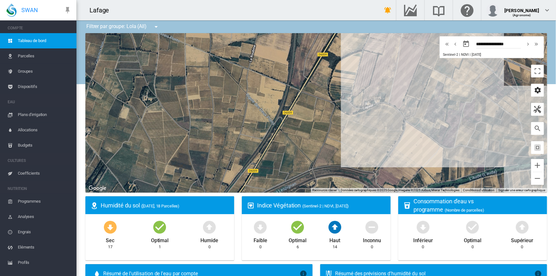
click at [535, 91] on md-icon "icon-cog" at bounding box center [538, 90] width 8 height 8
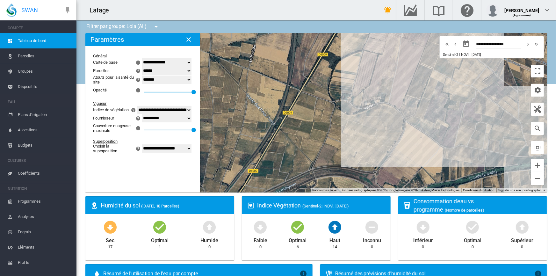
click at [188, 72] on select "******* ***** ******" at bounding box center [167, 71] width 50 height 8
click at [142, 67] on select "******* ***** ******" at bounding box center [167, 71] width 50 height 8
click at [156, 80] on select "******* ***** ******" at bounding box center [167, 80] width 50 height 8
click at [154, 70] on select "******* ***** ******" at bounding box center [167, 71] width 50 height 8
click at [142, 67] on select "******* ***** ******" at bounding box center [167, 71] width 50 height 8
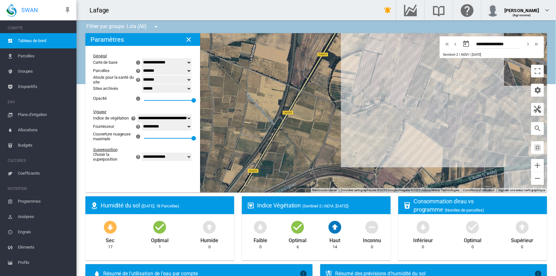
click at [153, 71] on select "******* ***** ******" at bounding box center [167, 71] width 50 height 8
select select "****"
click at [142, 67] on select "******* ***** ******" at bounding box center [167, 71] width 50 height 8
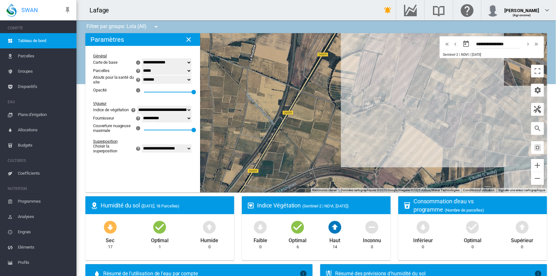
click at [188, 79] on select "******* ***** ******" at bounding box center [167, 80] width 50 height 8
select select "****"
click at [142, 76] on select "******* ***** ******" at bounding box center [167, 80] width 50 height 8
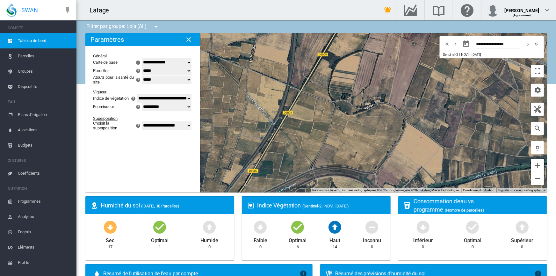
click at [153, 130] on select "**********" at bounding box center [167, 125] width 50 height 8
select select "********"
click at [142, 130] on select "**********" at bounding box center [167, 125] width 50 height 8
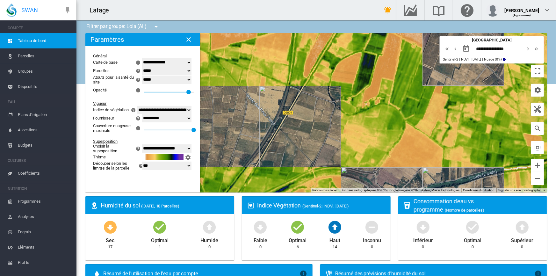
click at [147, 170] on select "*** ***" at bounding box center [167, 166] width 50 height 8
select select "***"
click at [142, 167] on select "*** ***" at bounding box center [167, 166] width 50 height 8
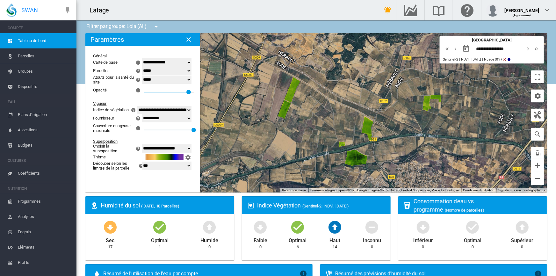
drag, startPoint x: 315, startPoint y: 161, endPoint x: 226, endPoint y: 154, distance: 89.3
click at [226, 154] on div "Pour naviguer, appuyez sur les touches fléchées." at bounding box center [316, 112] width 462 height 159
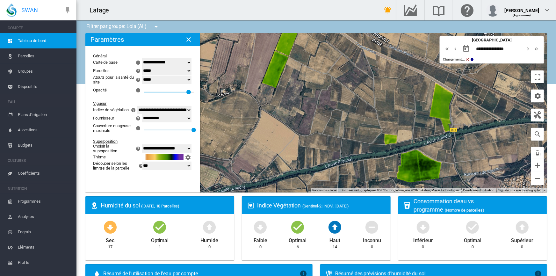
drag, startPoint x: 282, startPoint y: 153, endPoint x: 226, endPoint y: 162, distance: 57.2
click at [226, 162] on div "Pour naviguer, appuyez sur les touches fléchées." at bounding box center [316, 112] width 462 height 159
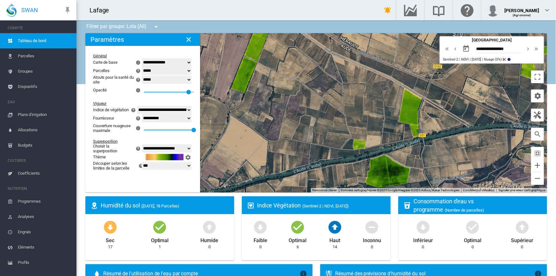
drag, startPoint x: 248, startPoint y: 153, endPoint x: 230, endPoint y: 155, distance: 19.0
click at [230, 155] on div "Pour naviguer, appuyez sur les touches fléchées." at bounding box center [316, 112] width 462 height 159
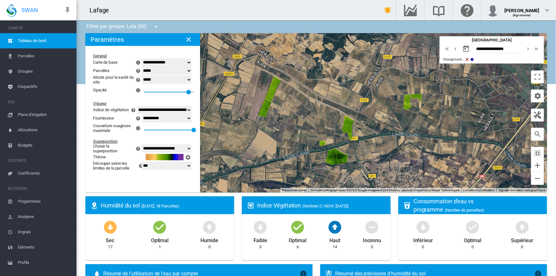
drag, startPoint x: 280, startPoint y: 148, endPoint x: 283, endPoint y: 145, distance: 4.3
click at [283, 145] on div "Pour naviguer, appuyez sur les touches fléchées." at bounding box center [316, 112] width 462 height 159
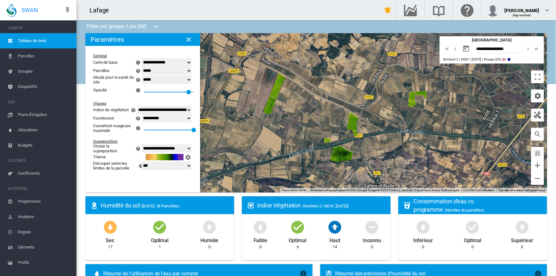
click at [189, 153] on select "**********" at bounding box center [167, 148] width 50 height 8
select select "********"
click at [142, 149] on select "**********" at bounding box center [167, 148] width 50 height 8
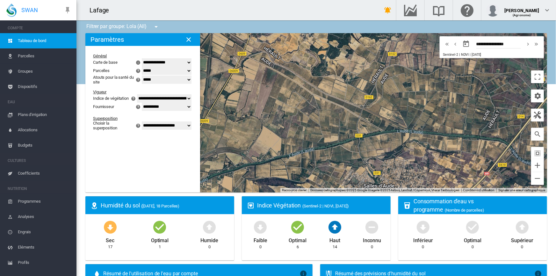
click at [149, 81] on select "******* ***** ******" at bounding box center [167, 80] width 50 height 8
click at [142, 76] on select "******* ***** ******" at bounding box center [167, 80] width 50 height 8
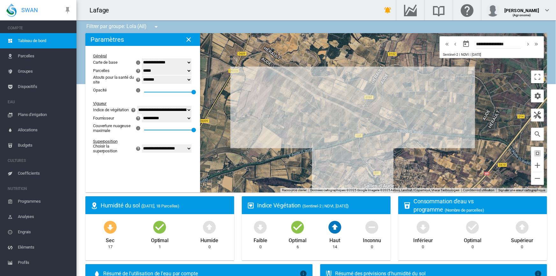
click at [150, 81] on select "******* ***** ******" at bounding box center [167, 80] width 50 height 8
select select "****"
click at [142, 76] on select "******* ***** ******" at bounding box center [167, 80] width 50 height 8
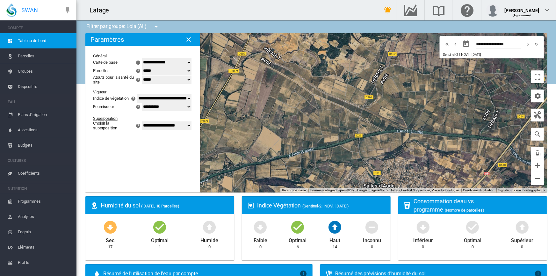
click at [145, 73] on select "******* ***** ******" at bounding box center [167, 71] width 50 height 8
select select "*******"
click at [142, 67] on select "******* ***** ******" at bounding box center [167, 71] width 50 height 8
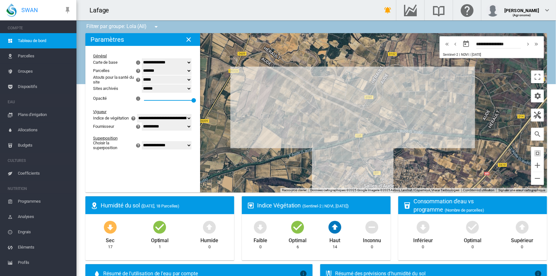
click at [143, 83] on select "******* ***** ******" at bounding box center [167, 80] width 50 height 8
select select "*******"
click at [142, 76] on select "******* ***** ******" at bounding box center [167, 80] width 50 height 8
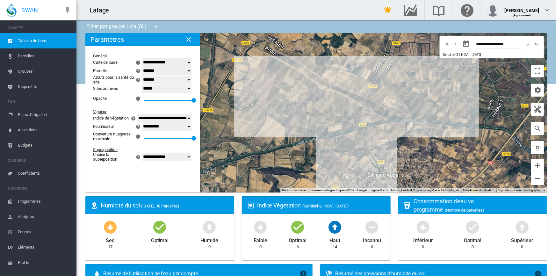
drag, startPoint x: 323, startPoint y: 120, endPoint x: 314, endPoint y: 126, distance: 11.0
